Goal: Transaction & Acquisition: Book appointment/travel/reservation

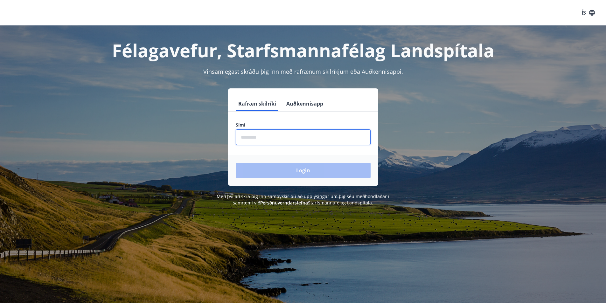
click at [253, 136] on input "phone" at bounding box center [303, 137] width 135 height 16
type input "********"
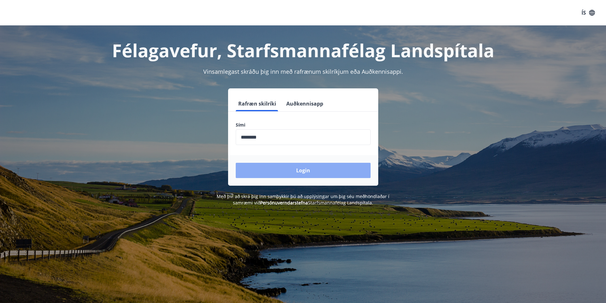
click at [294, 168] on button "Login" at bounding box center [303, 170] width 135 height 15
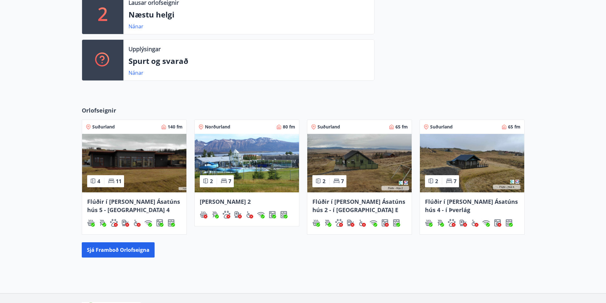
scroll to position [223, 0]
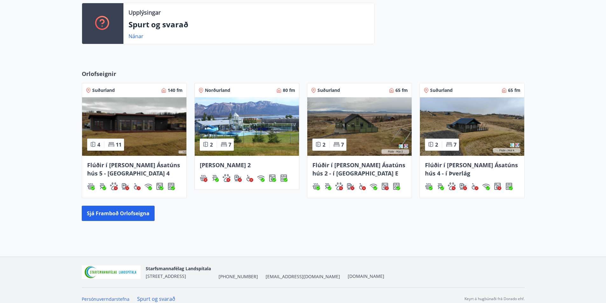
click at [139, 165] on span "Flúðir í landi Ásatúns hús 5 - Móadalur 4" at bounding box center [133, 169] width 93 height 16
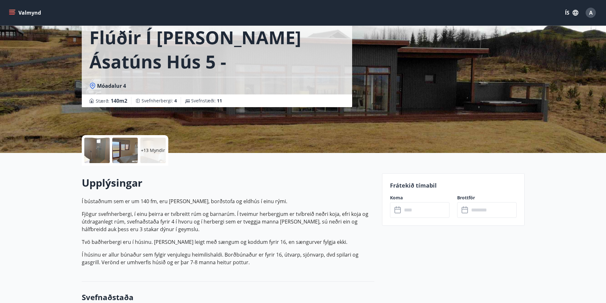
scroll to position [64, 0]
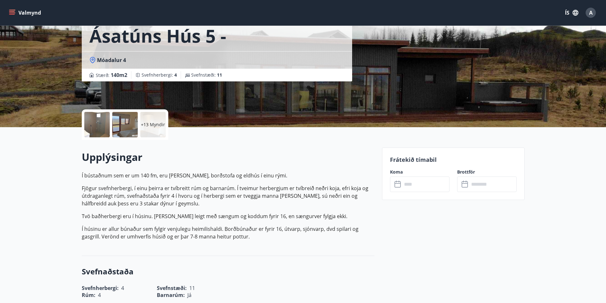
click at [398, 187] on icon at bounding box center [398, 185] width 8 height 8
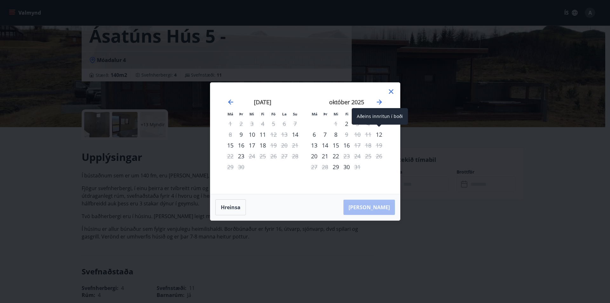
click at [381, 124] on div "Aðeins innritun í boði" at bounding box center [380, 116] width 56 height 17
click at [379, 126] on span at bounding box center [379, 126] width 4 height 3
click at [318, 134] on div "6" at bounding box center [314, 134] width 11 height 11
click at [324, 135] on div "7" at bounding box center [325, 134] width 11 height 11
click at [381, 99] on icon "Move forward to switch to the next month." at bounding box center [380, 102] width 8 height 8
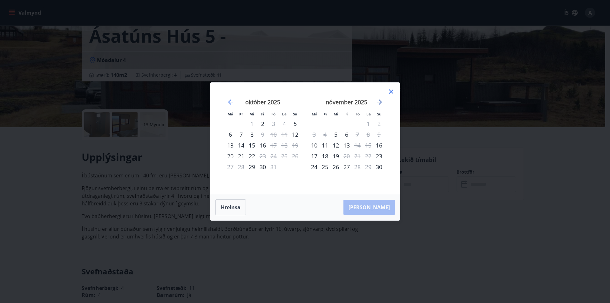
click at [379, 102] on icon "Move forward to switch to the next month." at bounding box center [379, 101] width 5 height 5
click at [231, 101] on icon "Move backward to switch to the previous month." at bounding box center [231, 102] width 8 height 8
click at [263, 145] on div "16" at bounding box center [262, 145] width 11 height 11
drag, startPoint x: 390, startPoint y: 92, endPoint x: 280, endPoint y: 159, distance: 128.7
click at [390, 92] on icon at bounding box center [392, 92] width 8 height 8
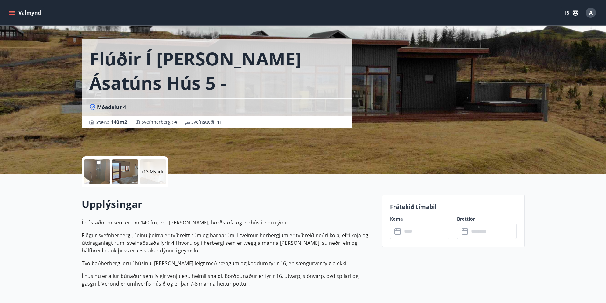
scroll to position [0, 0]
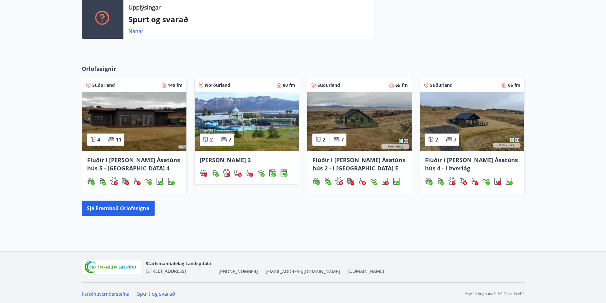
scroll to position [230, 0]
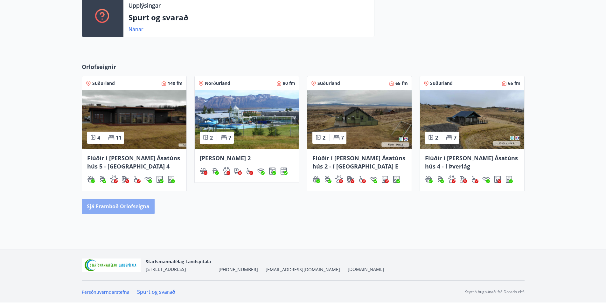
click at [126, 202] on button "Sjá framboð orlofseigna" at bounding box center [118, 206] width 73 height 15
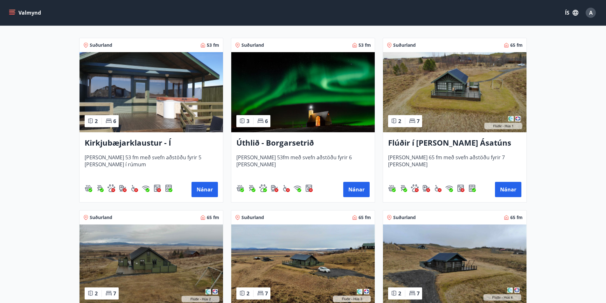
scroll to position [95, 0]
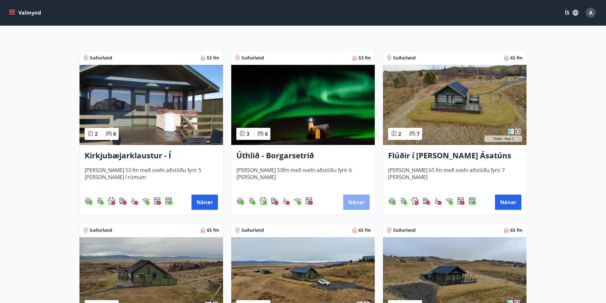
click at [352, 201] on button "Nánar" at bounding box center [356, 202] width 26 height 15
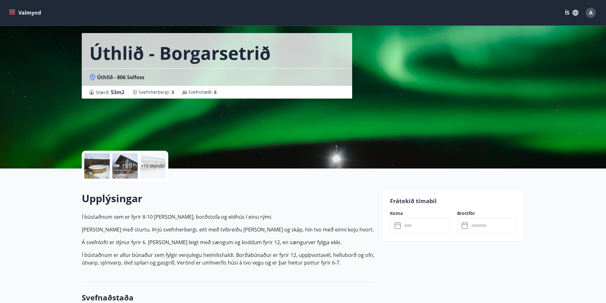
scroll to position [64, 0]
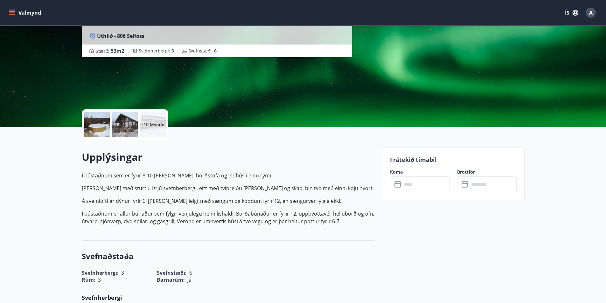
click at [396, 187] on icon at bounding box center [397, 184] width 6 height 6
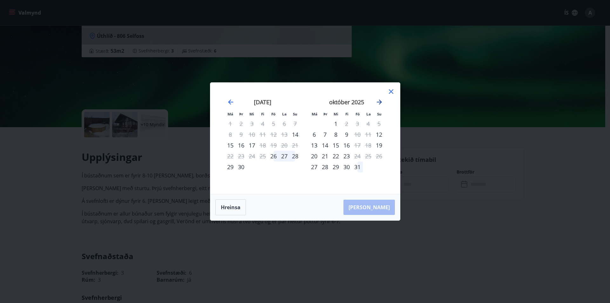
click at [382, 101] on icon "Move forward to switch to the next month." at bounding box center [380, 102] width 8 height 8
drag, startPoint x: 388, startPoint y: 90, endPoint x: 330, endPoint y: 182, distance: 109.5
click at [389, 92] on icon at bounding box center [392, 92] width 8 height 8
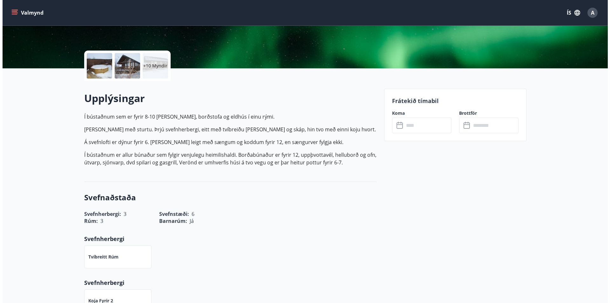
scroll to position [127, 0]
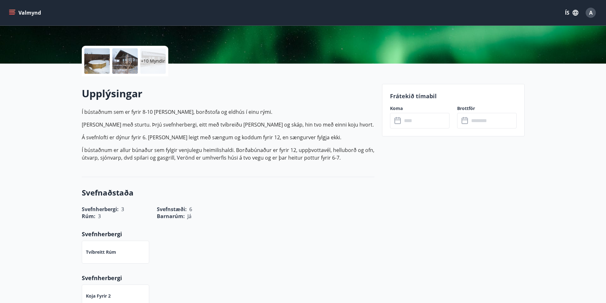
click at [155, 64] on p "+10 Myndir" at bounding box center [153, 61] width 24 height 6
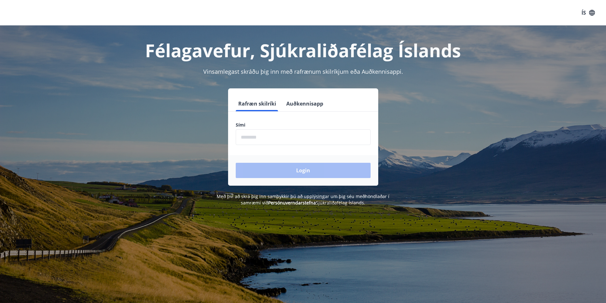
drag, startPoint x: 328, startPoint y: 130, endPoint x: 326, endPoint y: 134, distance: 4.1
click at [327, 131] on input "phone" at bounding box center [303, 137] width 135 height 16
type input "********"
click at [305, 172] on button "Login" at bounding box center [303, 170] width 135 height 15
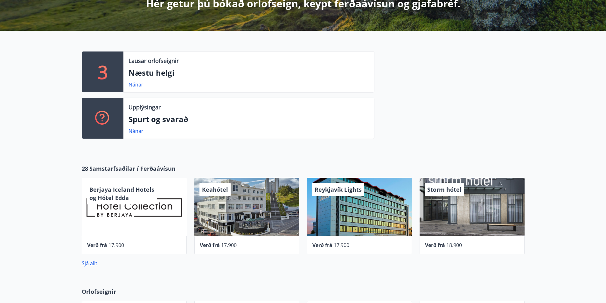
scroll to position [159, 0]
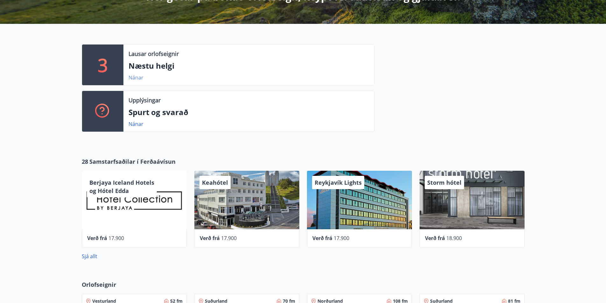
click at [140, 74] on link "Nánar" at bounding box center [135, 77] width 15 height 7
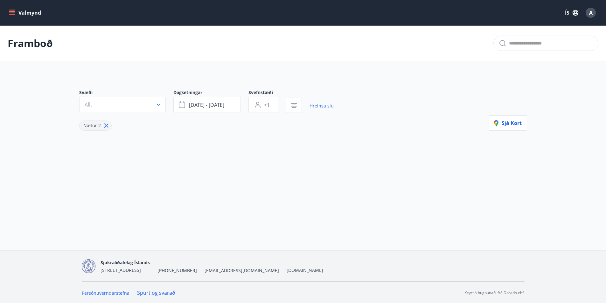
type input "*"
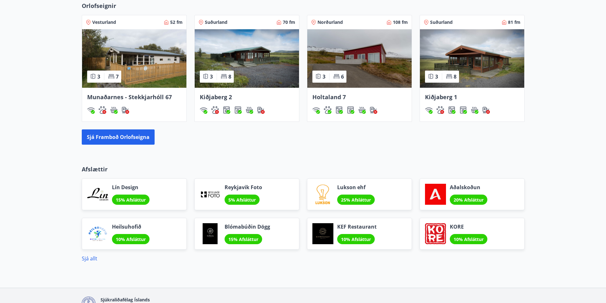
scroll to position [443, 0]
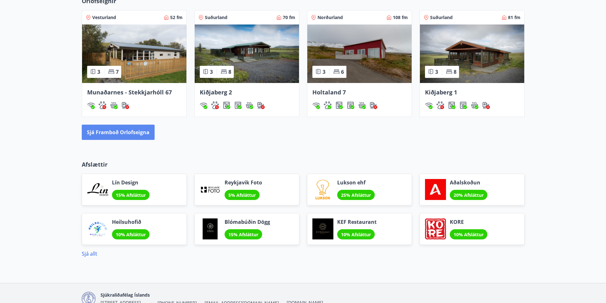
click at [131, 131] on button "Sjá framboð orlofseigna" at bounding box center [118, 132] width 73 height 15
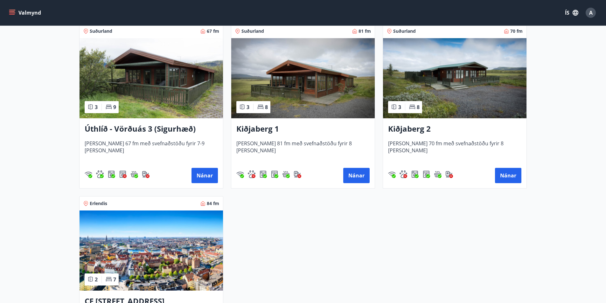
scroll to position [985, 0]
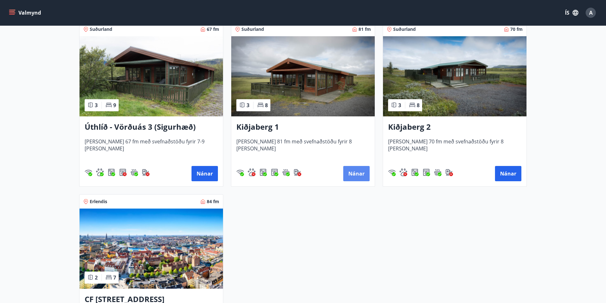
click at [362, 171] on button "Nánar" at bounding box center [356, 173] width 26 height 15
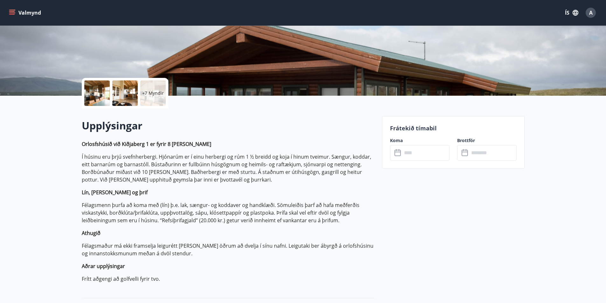
scroll to position [95, 0]
click at [402, 154] on input "text" at bounding box center [425, 153] width 47 height 16
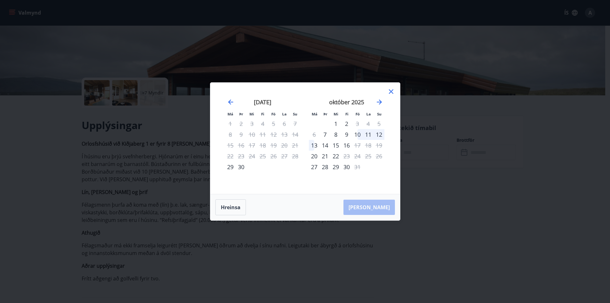
click at [360, 134] on div "10" at bounding box center [357, 134] width 11 height 11
click at [393, 90] on icon at bounding box center [392, 92] width 8 height 8
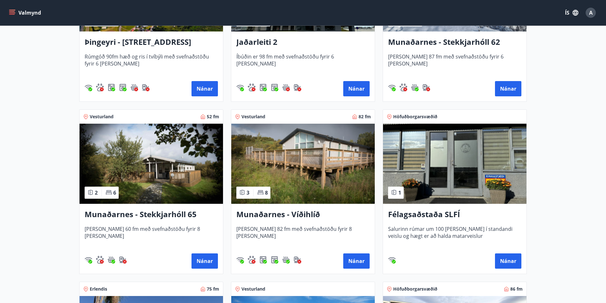
scroll to position [223, 0]
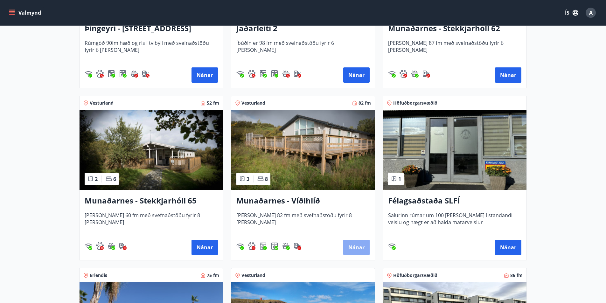
click at [352, 249] on button "Nánar" at bounding box center [356, 247] width 26 height 15
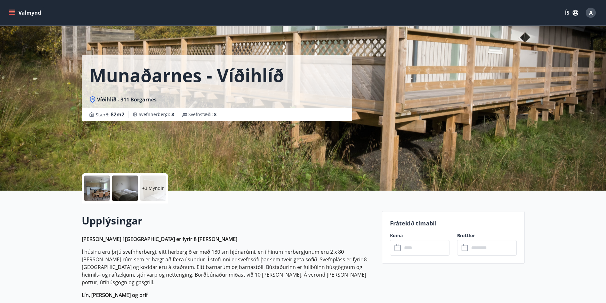
click at [397, 248] on icon at bounding box center [398, 248] width 8 height 8
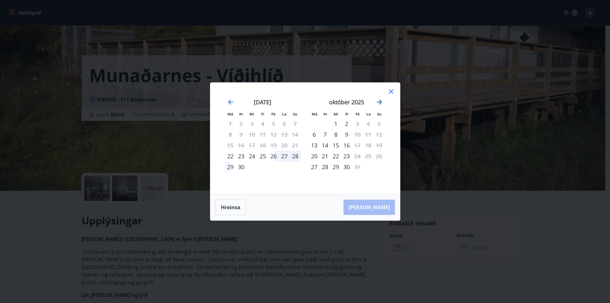
click at [380, 104] on icon "Move forward to switch to the next month." at bounding box center [379, 101] width 5 height 5
click at [232, 100] on icon "Move backward to switch to the previous month." at bounding box center [231, 102] width 8 height 8
click at [272, 155] on div "26" at bounding box center [273, 156] width 11 height 11
click at [393, 91] on icon at bounding box center [392, 92] width 8 height 8
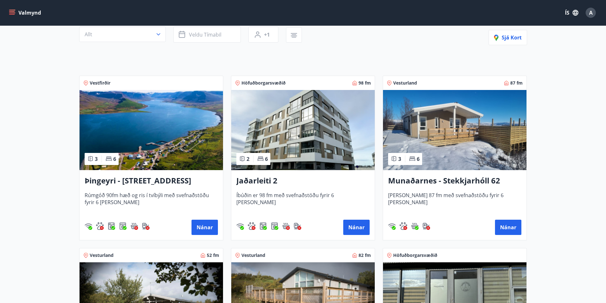
scroll to position [95, 0]
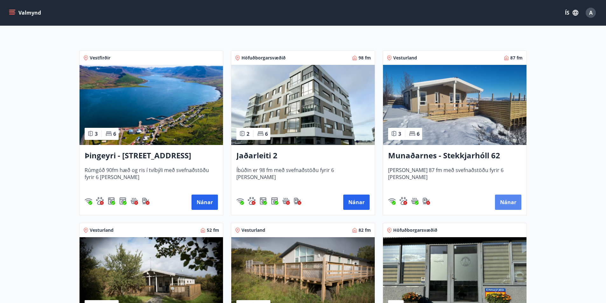
click at [501, 201] on button "Nánar" at bounding box center [508, 202] width 26 height 15
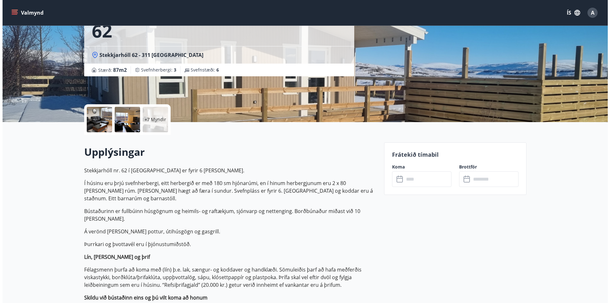
scroll to position [95, 0]
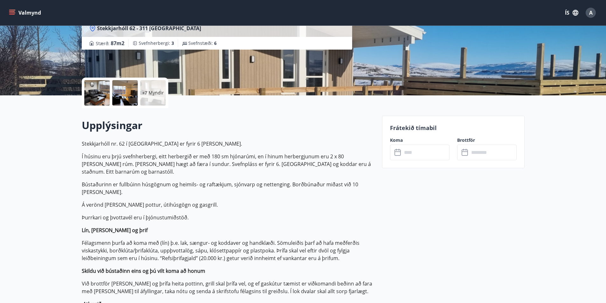
click at [398, 152] on icon at bounding box center [398, 153] width 8 height 8
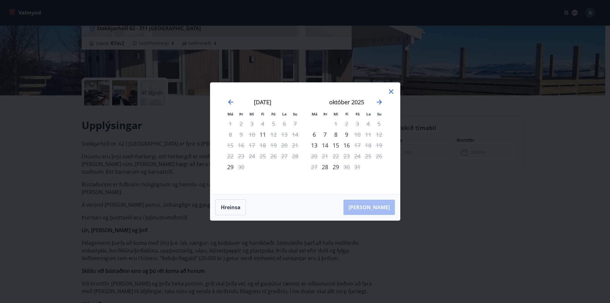
click at [392, 91] on icon at bounding box center [391, 91] width 4 height 4
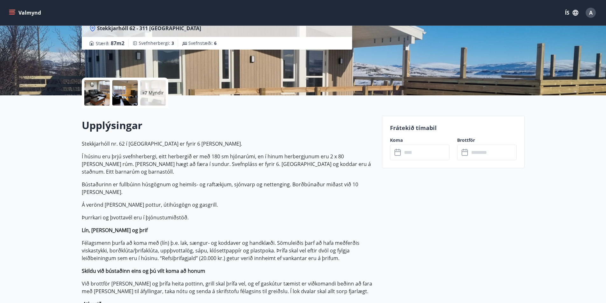
click at [147, 90] on p "+7 Myndir" at bounding box center [153, 93] width 22 height 6
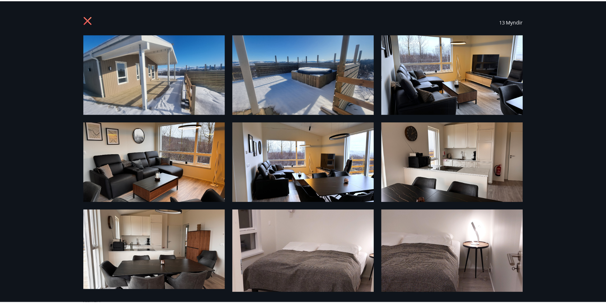
scroll to position [0, 0]
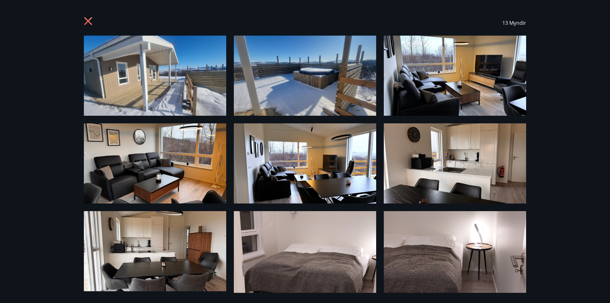
click at [89, 21] on icon at bounding box center [88, 21] width 8 height 8
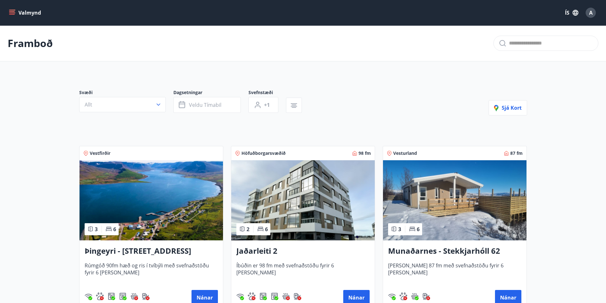
click at [12, 10] on icon "menu" at bounding box center [12, 10] width 7 height 1
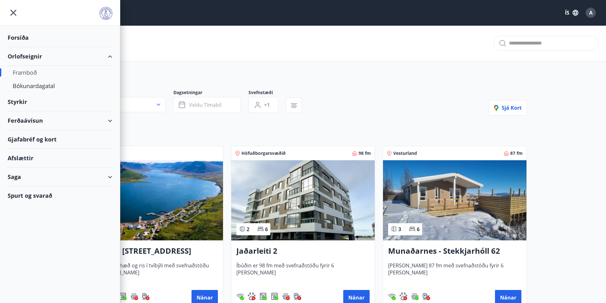
click at [30, 71] on div "Framboð" at bounding box center [60, 72] width 94 height 13
click at [10, 11] on icon "menu" at bounding box center [13, 12] width 11 height 11
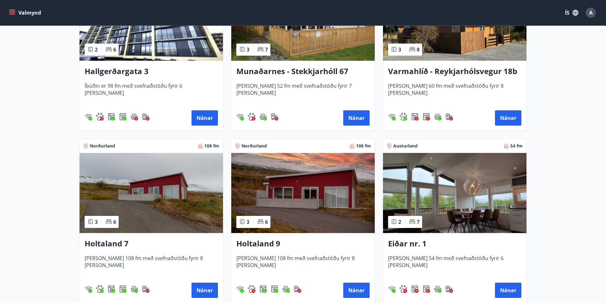
scroll to position [699, 0]
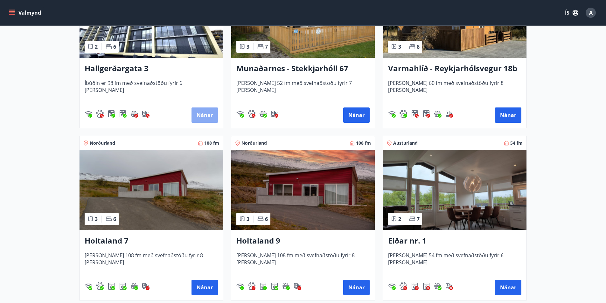
click at [198, 114] on button "Nánar" at bounding box center [204, 114] width 26 height 15
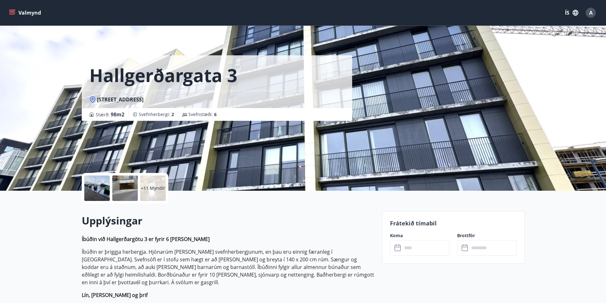
click at [150, 187] on p "+11 Myndir" at bounding box center [153, 188] width 24 height 6
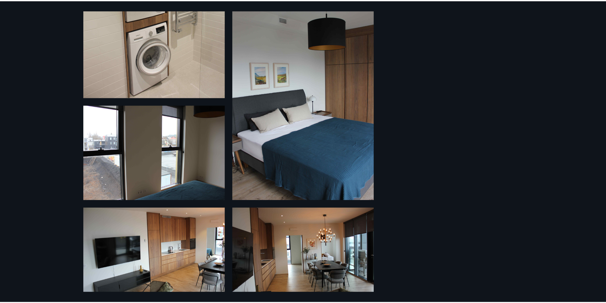
scroll to position [602, 0]
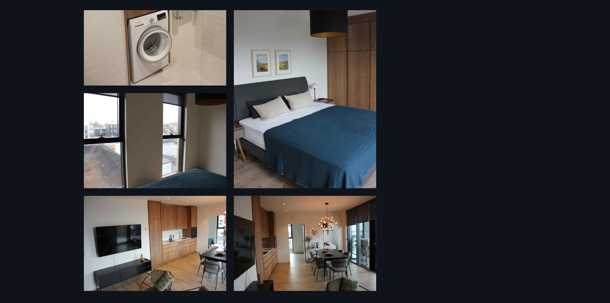
click at [286, 211] on img at bounding box center [305, 243] width 142 height 95
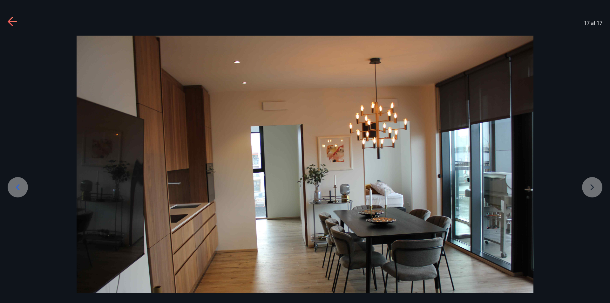
click at [592, 188] on div at bounding box center [305, 188] width 610 height 305
click at [591, 185] on div at bounding box center [305, 188] width 610 height 305
click at [12, 17] on icon at bounding box center [10, 21] width 5 height 9
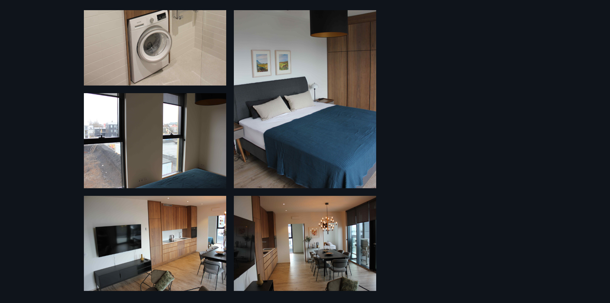
click at [12, 17] on div "17 Myndir" at bounding box center [305, 151] width 610 height 303
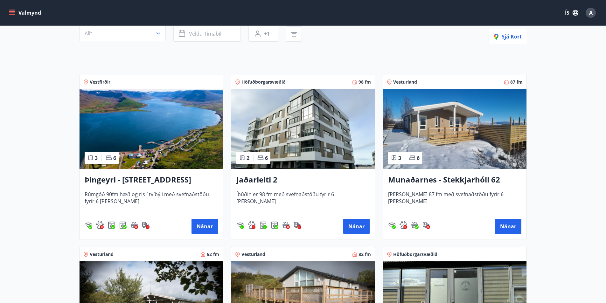
scroll to position [95, 0]
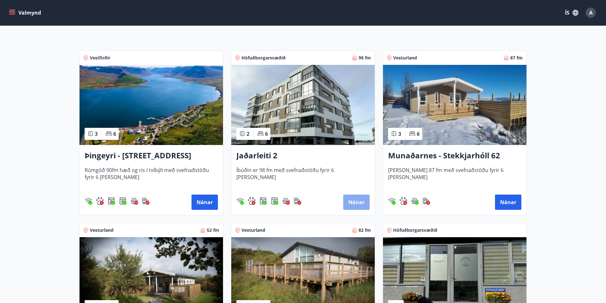
click at [351, 200] on button "Nánar" at bounding box center [356, 202] width 26 height 15
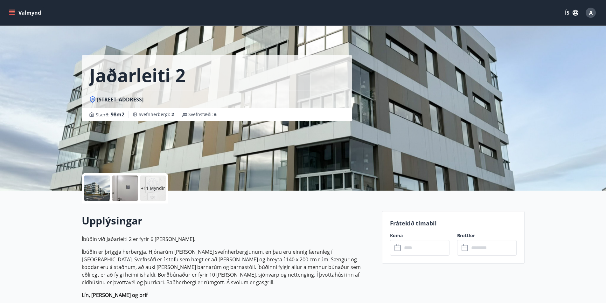
click at [154, 189] on p "+11 Myndir" at bounding box center [153, 188] width 24 height 6
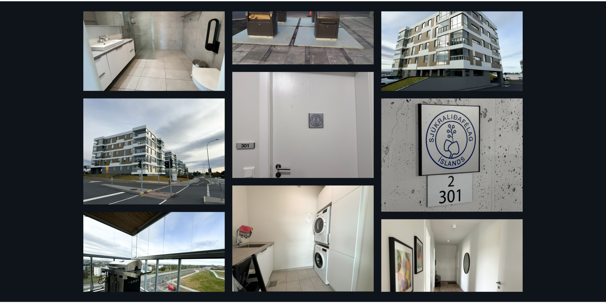
scroll to position [42, 0]
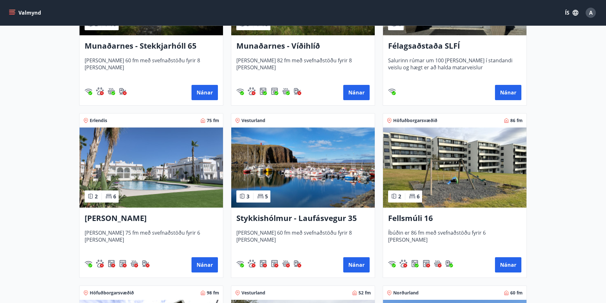
scroll to position [381, 0]
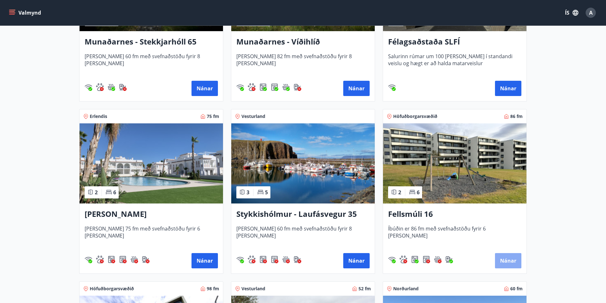
click at [505, 259] on button "Nánar" at bounding box center [508, 260] width 26 height 15
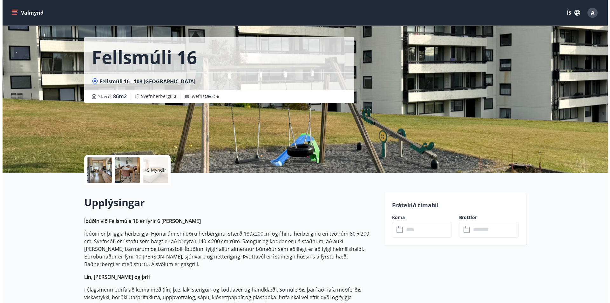
scroll to position [32, 0]
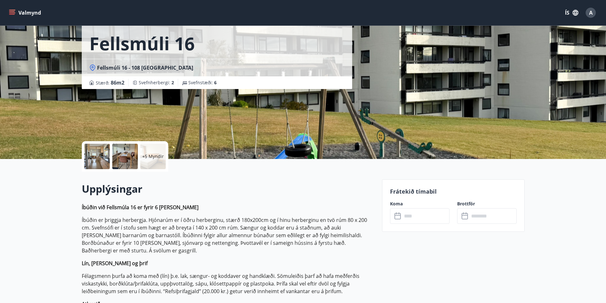
click at [149, 156] on p "+5 Myndir" at bounding box center [153, 156] width 22 height 6
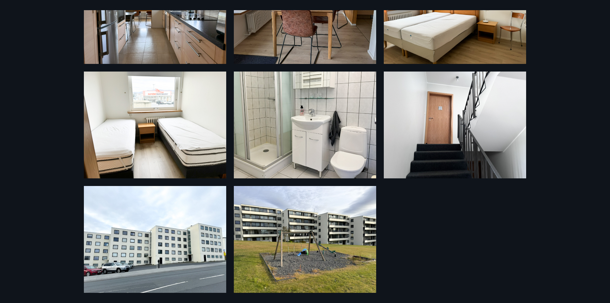
scroll to position [195, 0]
